Goal: Task Accomplishment & Management: Use online tool/utility

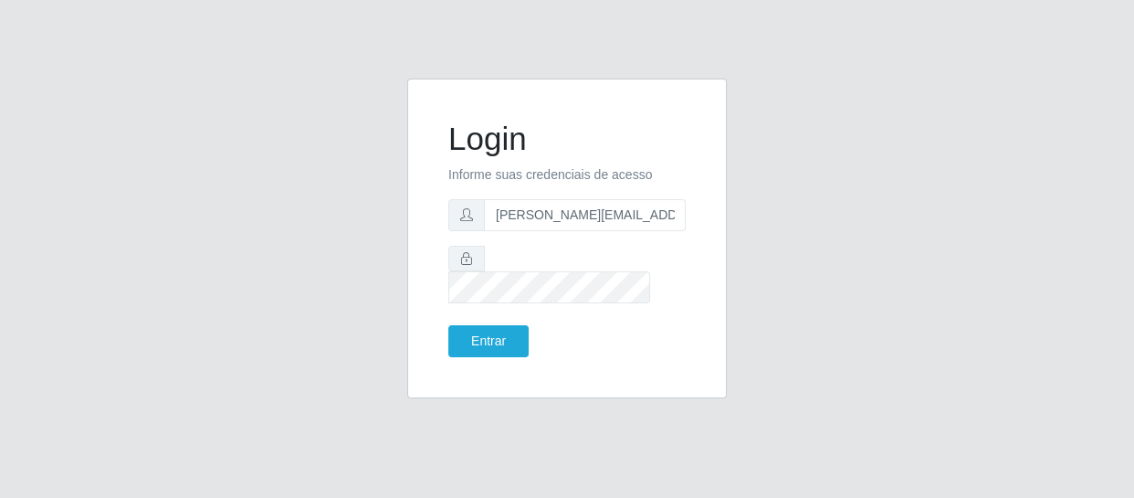
click at [448, 325] on button "Entrar" at bounding box center [488, 341] width 80 height 32
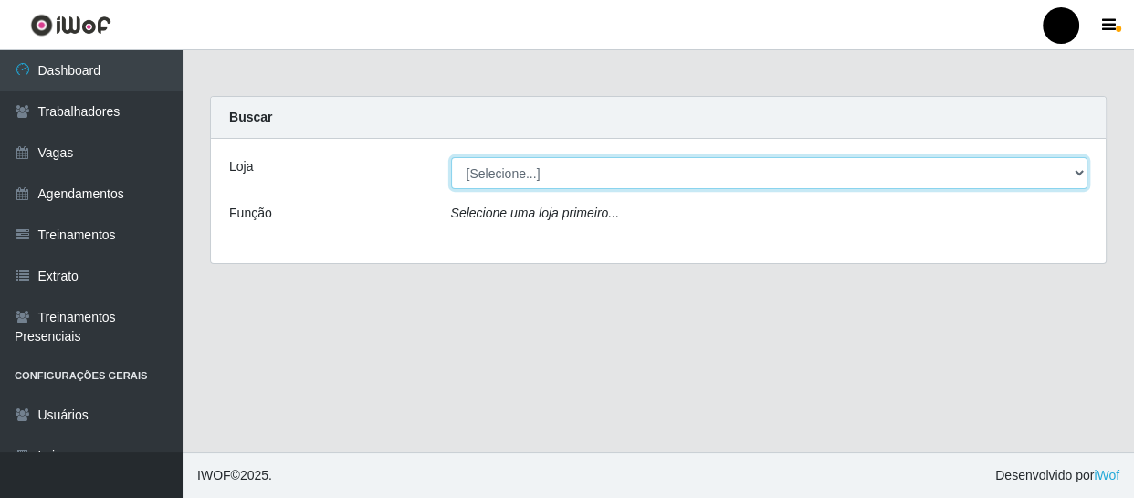
click at [1077, 173] on select "[Selecione...] SuperFácil Atacado - Emaús SuperFácil Atacado - Rodoviária Super…" at bounding box center [769, 173] width 637 height 32
select select "408"
click at [451, 157] on select "[Selecione...] SuperFácil Atacado - Emaús SuperFácil Atacado - Rodoviária Super…" at bounding box center [769, 173] width 637 height 32
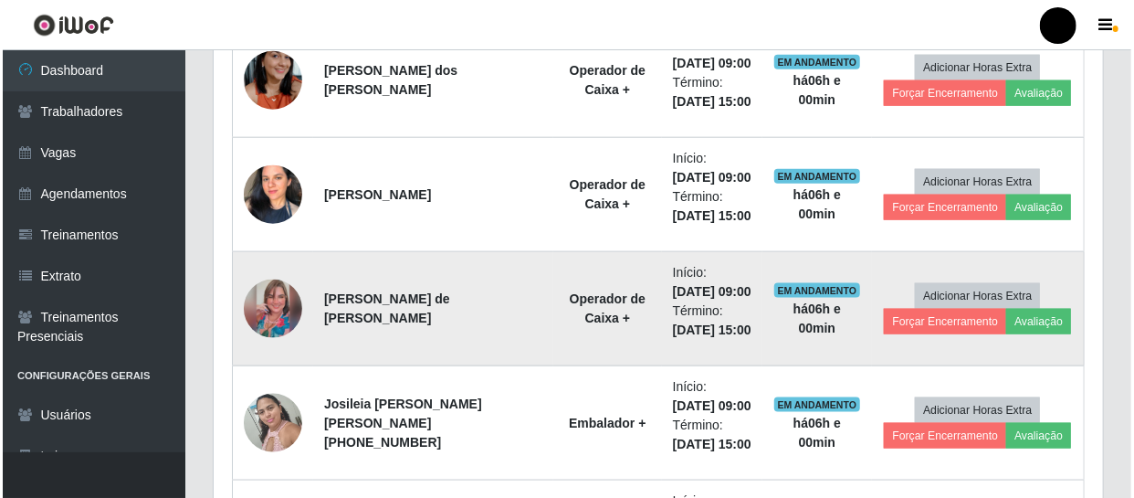
scroll to position [1001, 0]
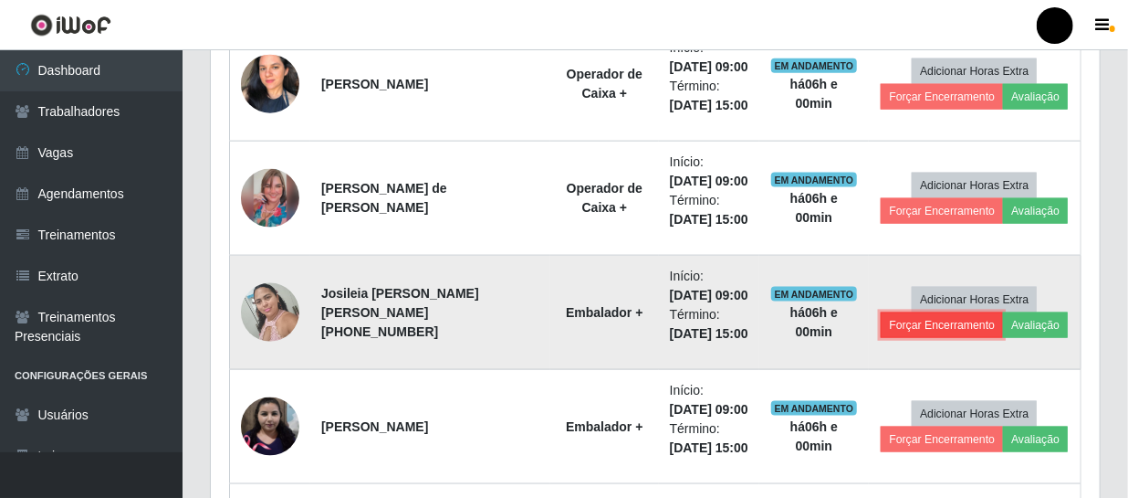
click at [942, 320] on button "Forçar Encerramento" at bounding box center [942, 325] width 122 height 26
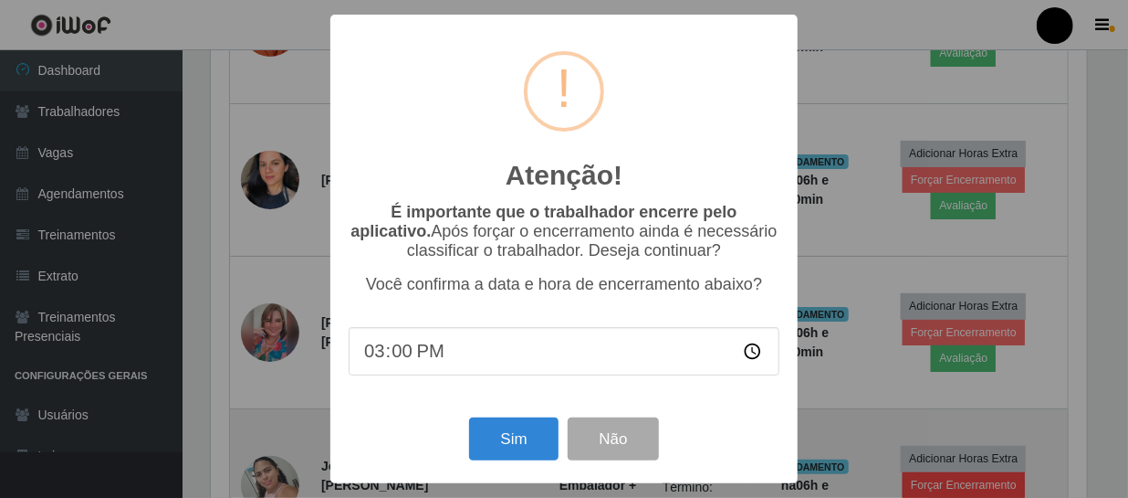
scroll to position [379, 881]
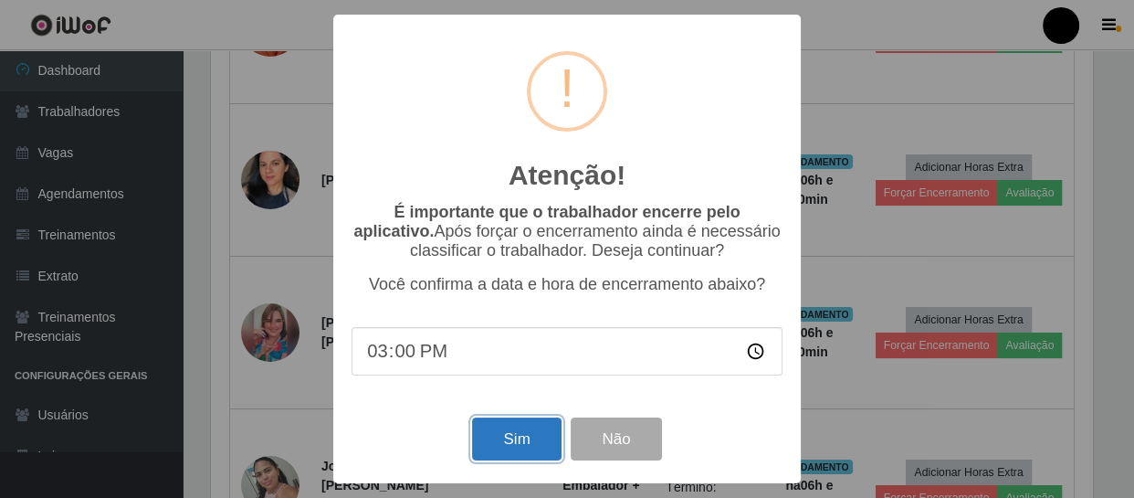
click at [501, 443] on button "Sim" at bounding box center [516, 438] width 89 height 43
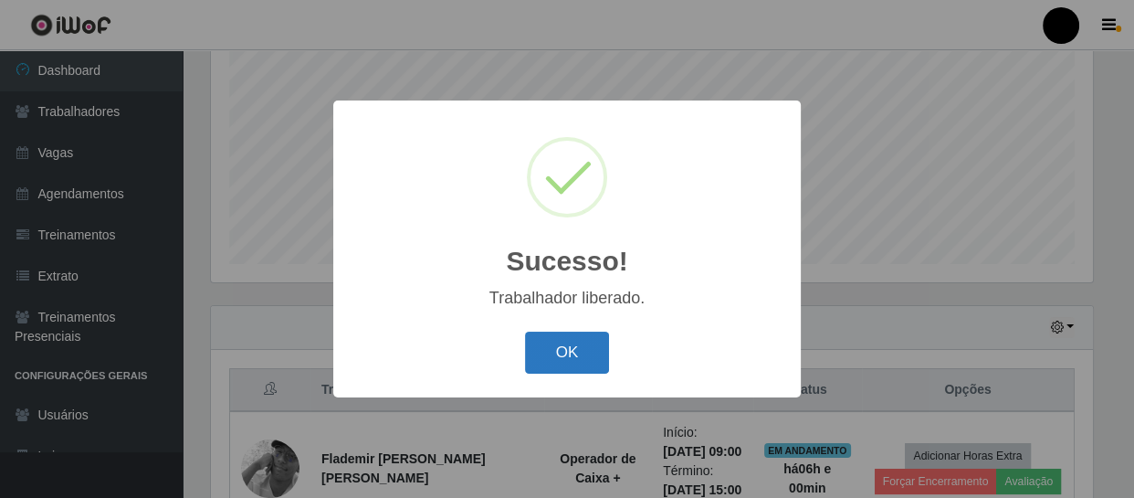
click at [548, 344] on button "OK" at bounding box center [567, 352] width 85 height 43
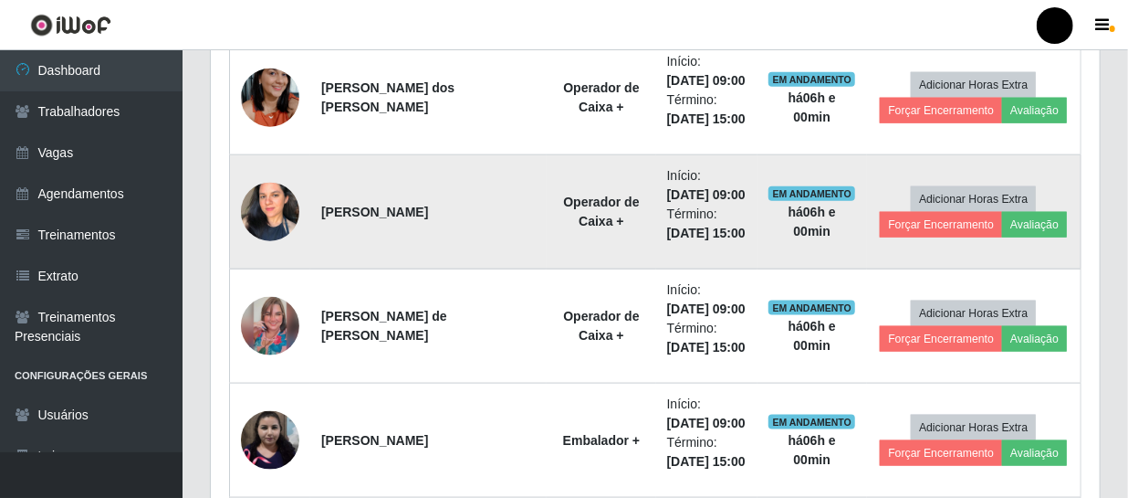
scroll to position [970, 0]
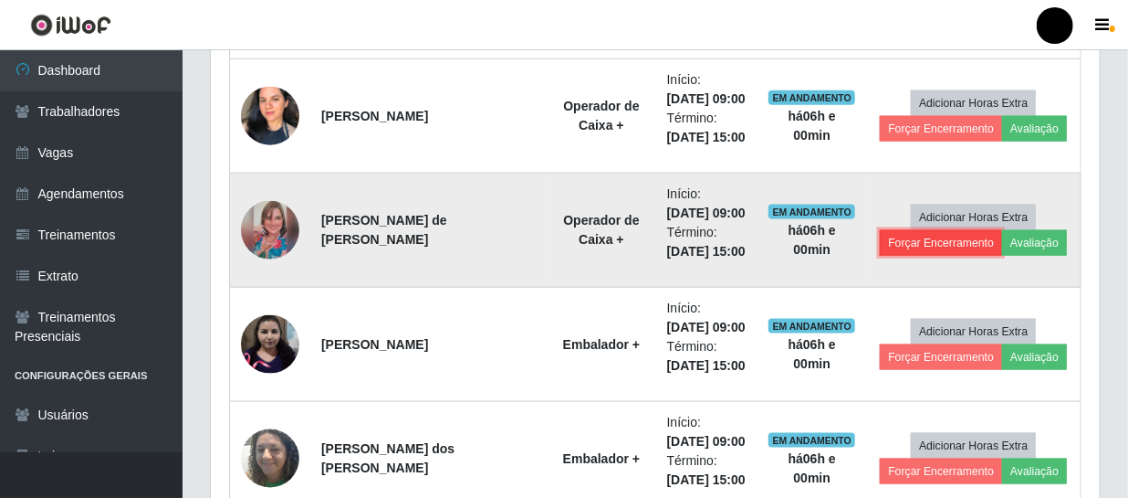
click at [944, 246] on button "Forçar Encerramento" at bounding box center [941, 243] width 122 height 26
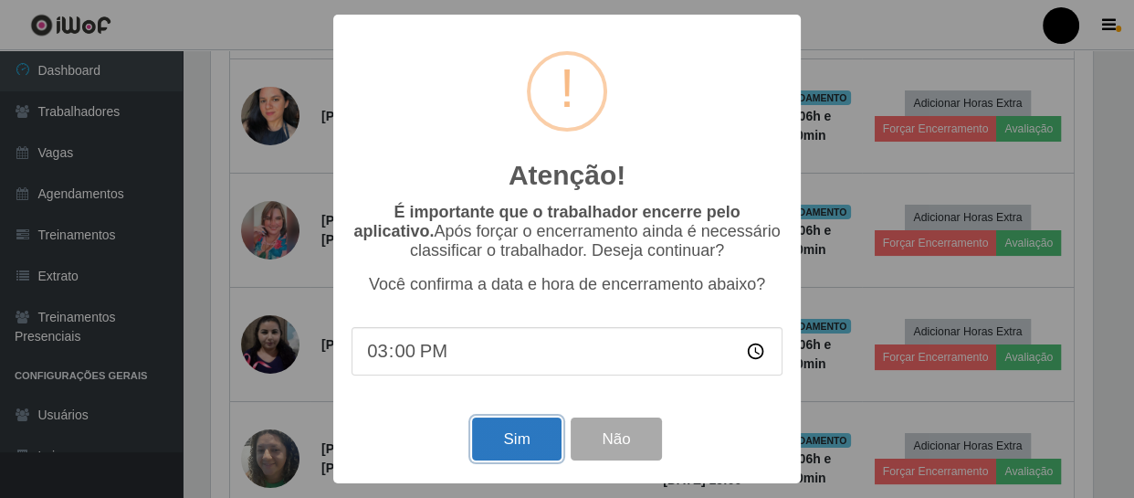
click at [529, 439] on button "Sim" at bounding box center [516, 438] width 89 height 43
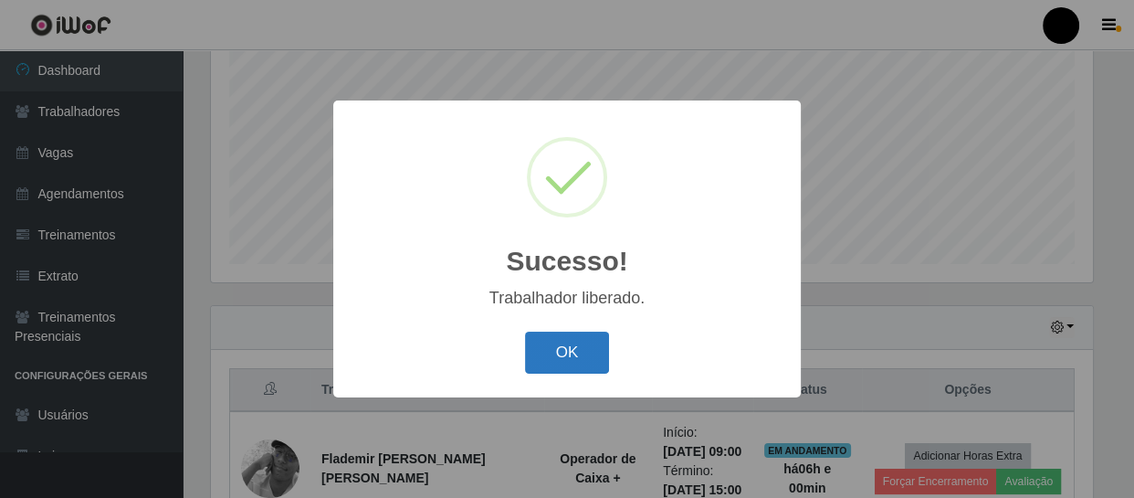
click at [574, 342] on button "OK" at bounding box center [567, 352] width 85 height 43
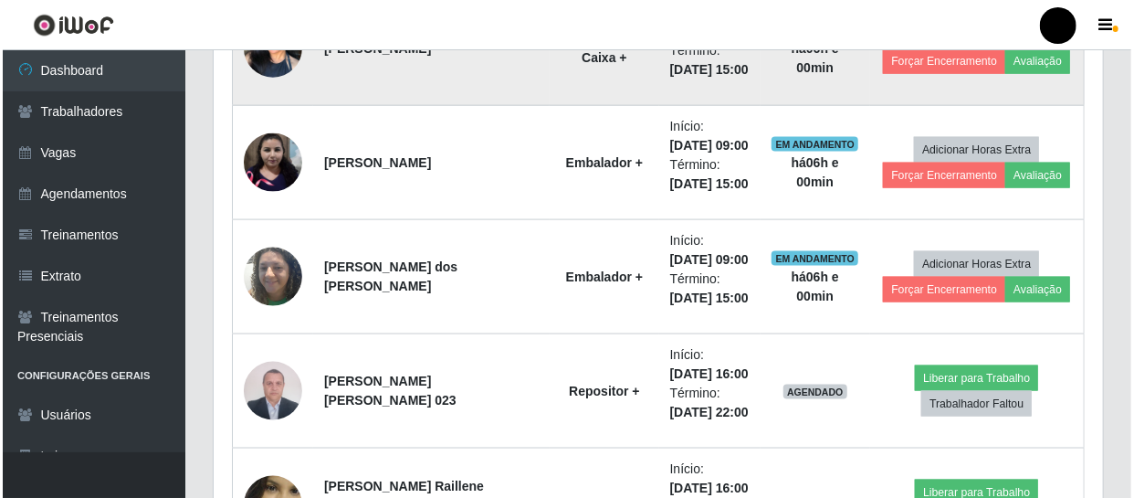
scroll to position [1053, 0]
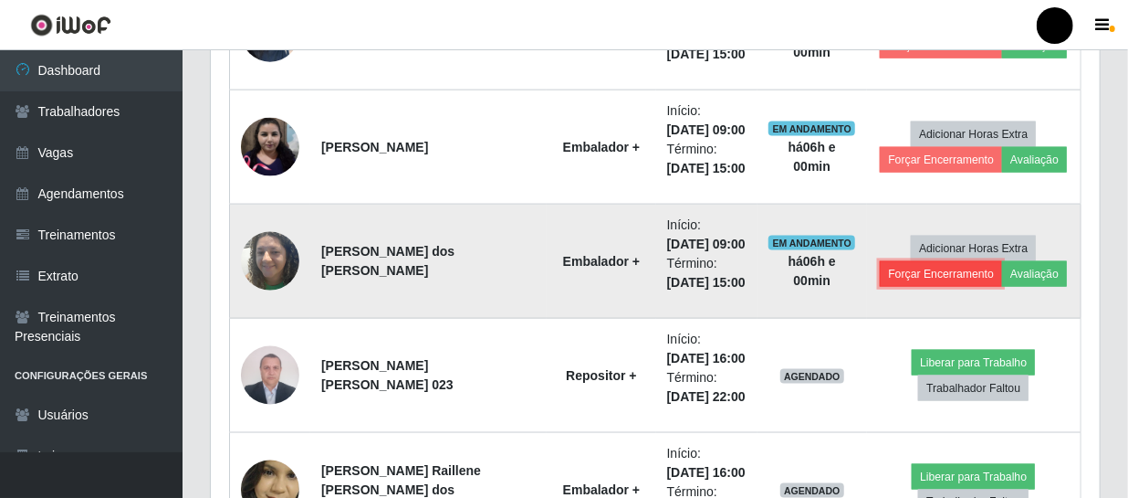
click at [950, 274] on button "Forçar Encerramento" at bounding box center [941, 274] width 122 height 26
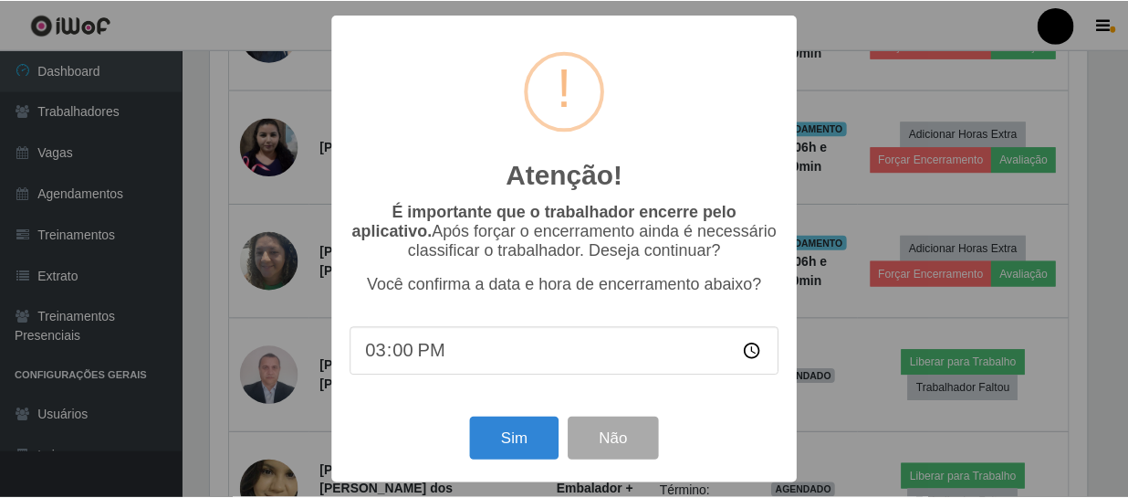
scroll to position [379, 881]
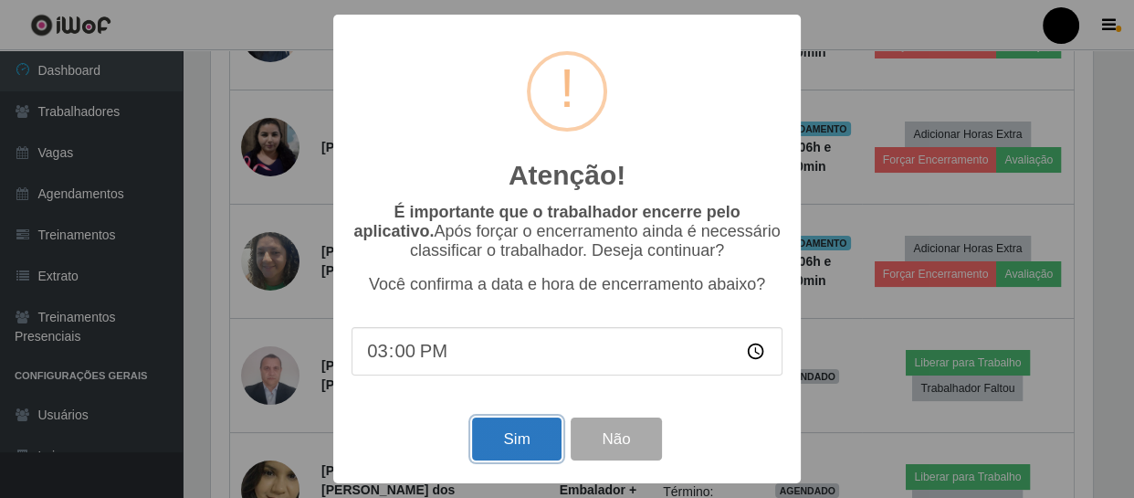
click at [529, 434] on button "Sim" at bounding box center [516, 438] width 89 height 43
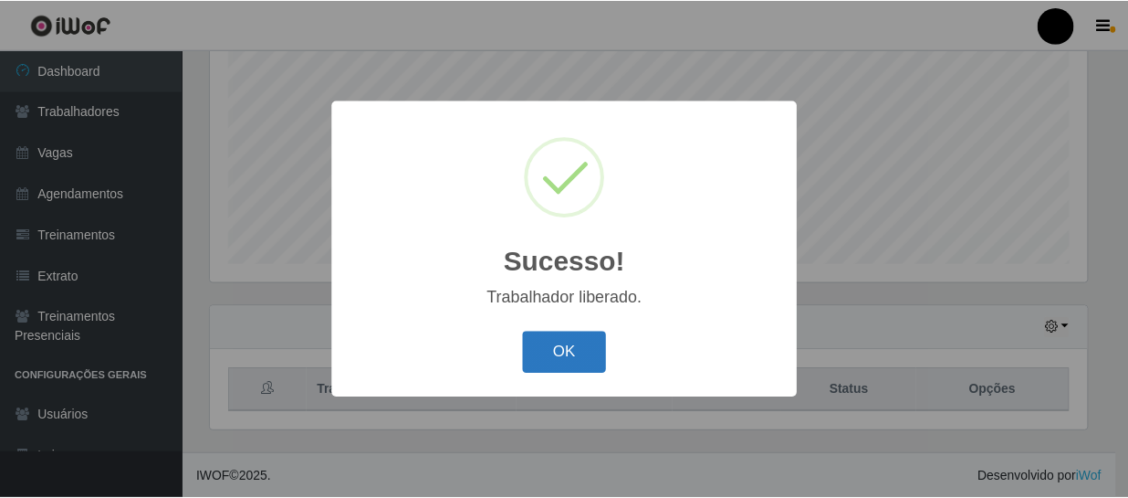
scroll to position [0, 0]
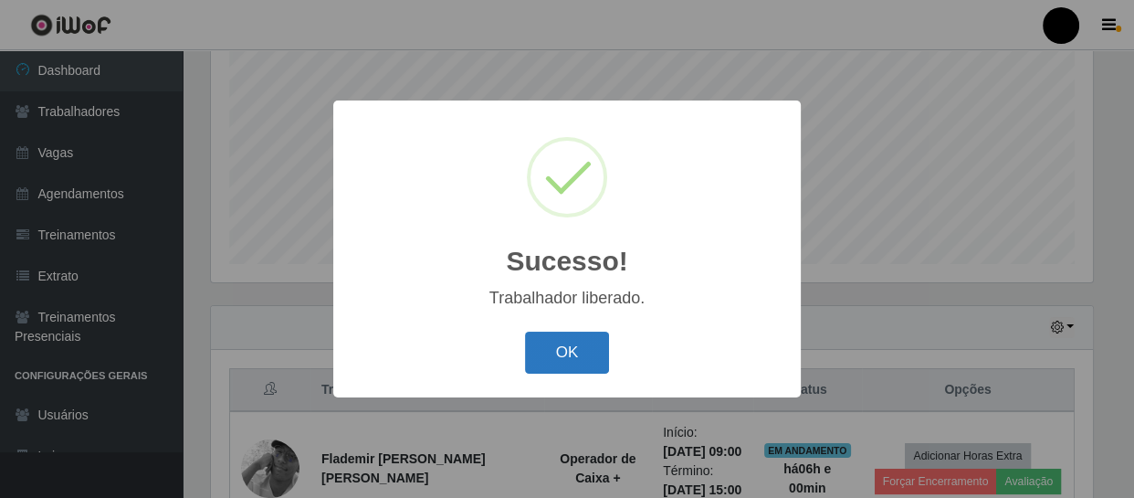
click at [557, 349] on button "OK" at bounding box center [567, 352] width 85 height 43
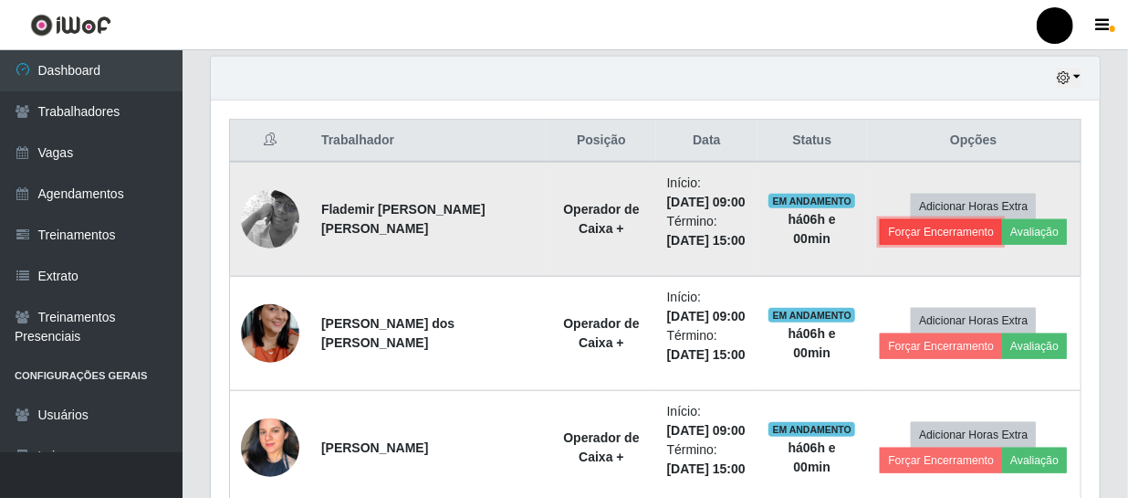
click at [886, 226] on button "Forçar Encerramento" at bounding box center [941, 232] width 122 height 26
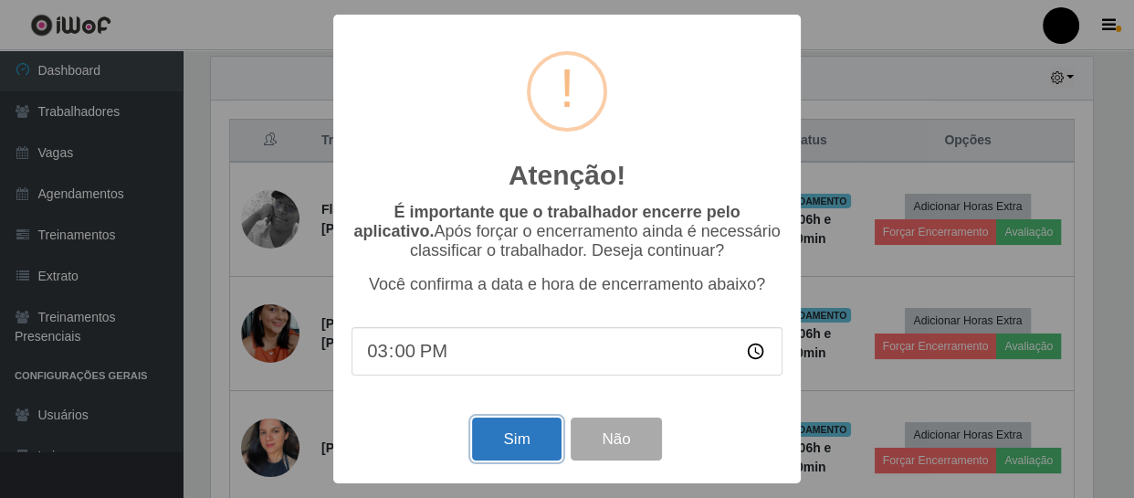
click at [535, 430] on button "Sim" at bounding box center [516, 438] width 89 height 43
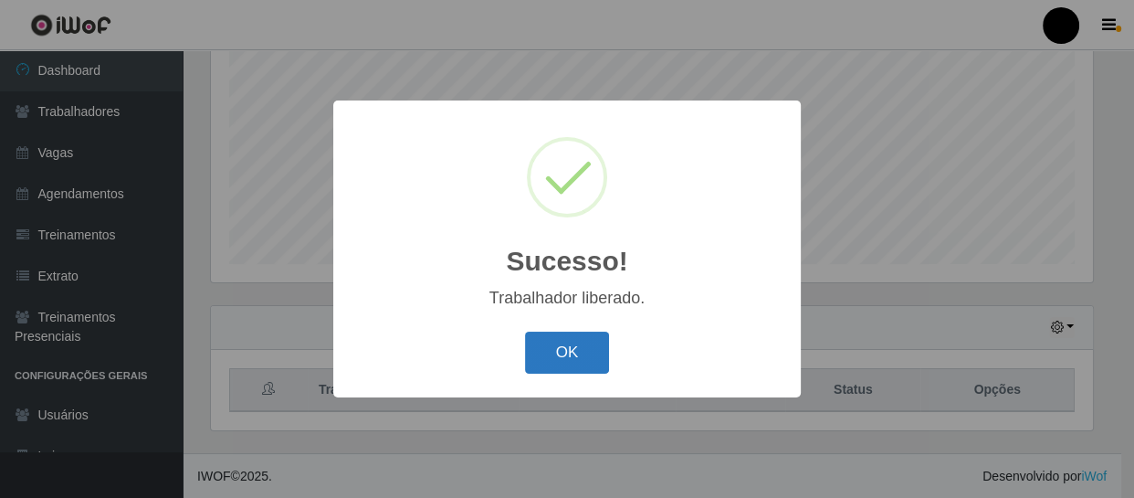
click at [582, 351] on button "OK" at bounding box center [567, 352] width 85 height 43
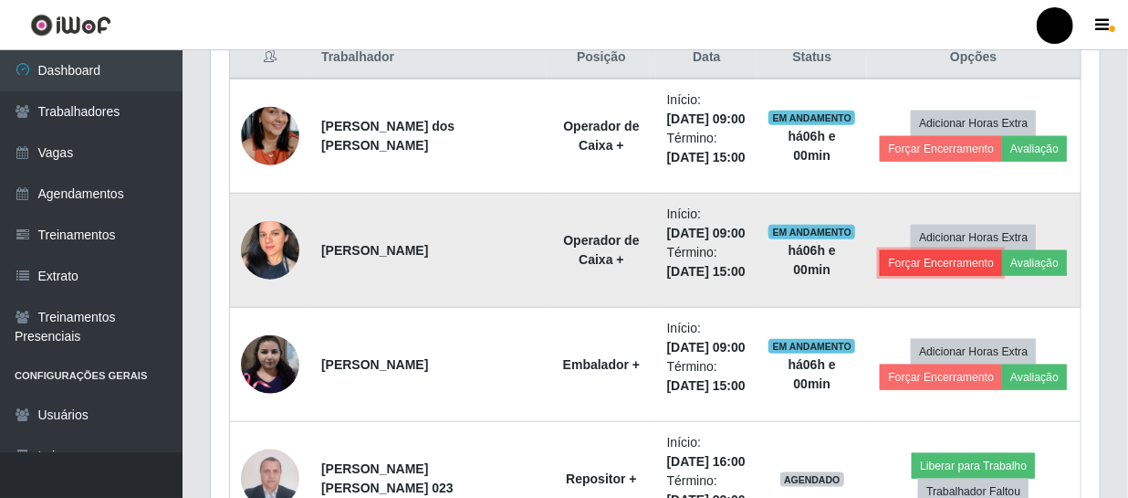
click at [931, 266] on button "Forçar Encerramento" at bounding box center [941, 263] width 122 height 26
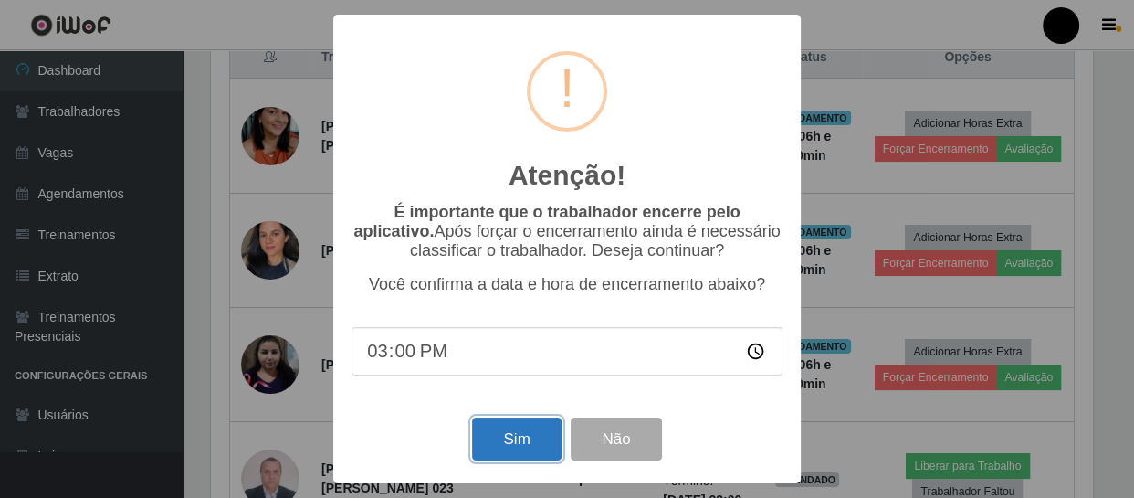
click at [527, 445] on button "Sim" at bounding box center [516, 438] width 89 height 43
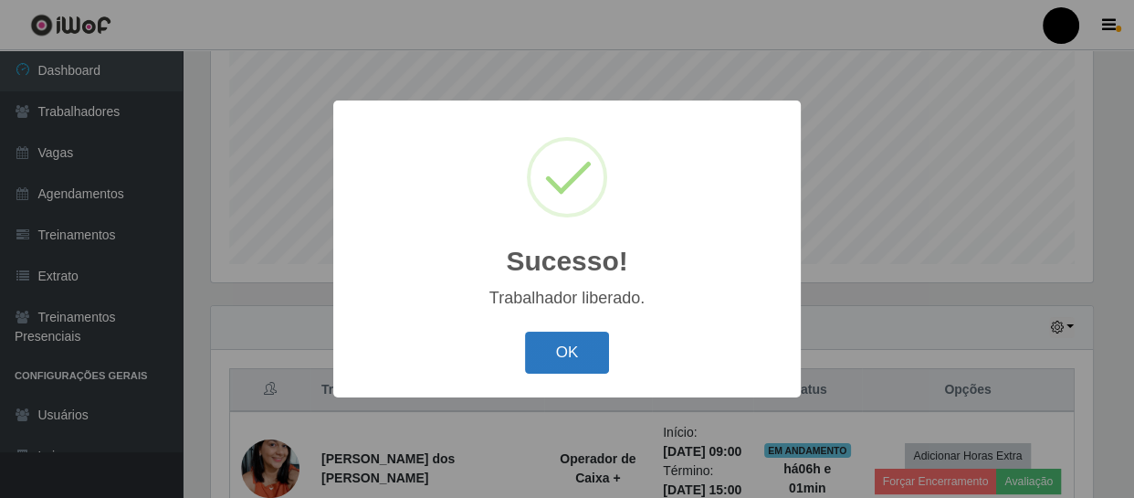
click at [571, 341] on button "OK" at bounding box center [567, 352] width 85 height 43
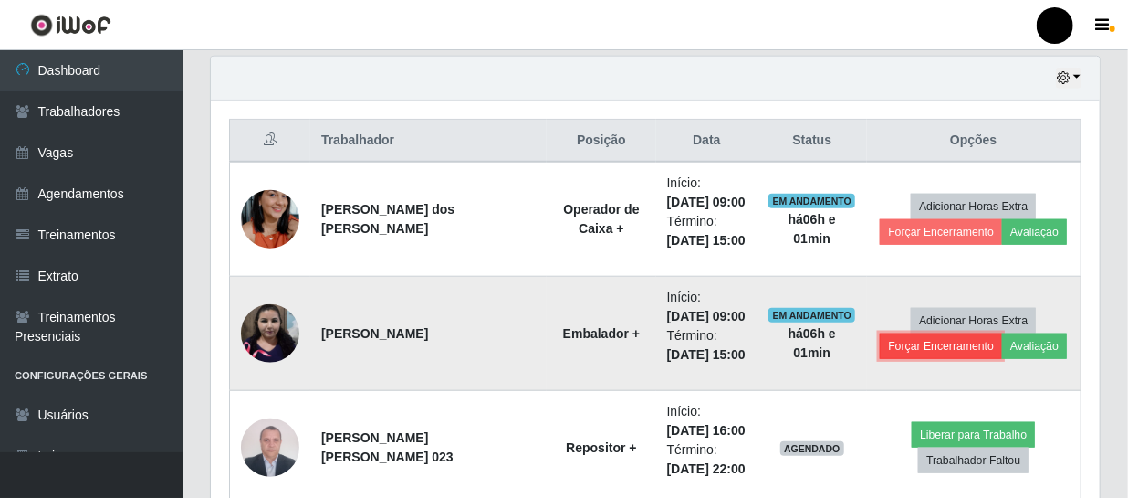
click at [901, 339] on button "Forçar Encerramento" at bounding box center [941, 346] width 122 height 26
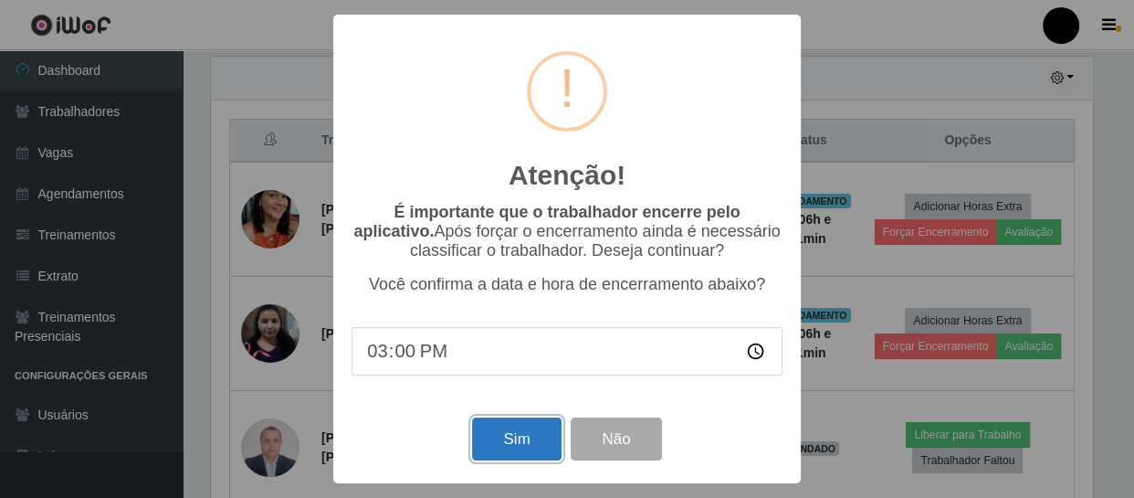
click at [529, 453] on button "Sim" at bounding box center [516, 438] width 89 height 43
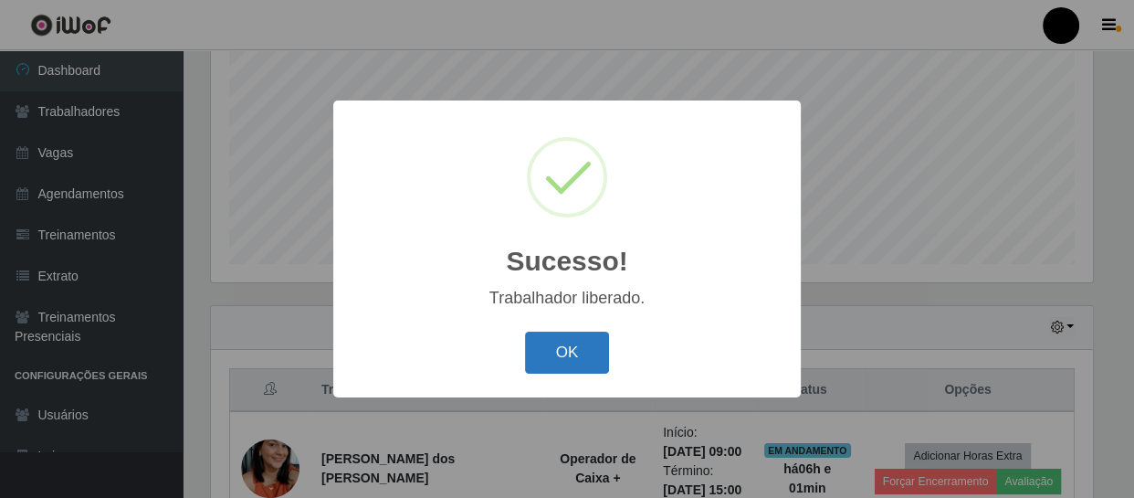
click at [551, 351] on button "OK" at bounding box center [567, 352] width 85 height 43
